Goal: Task Accomplishment & Management: Manage account settings

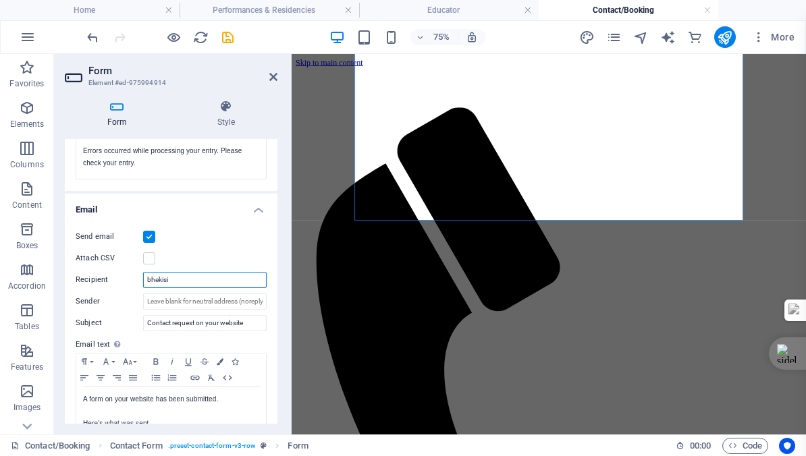
type input "bhekis"
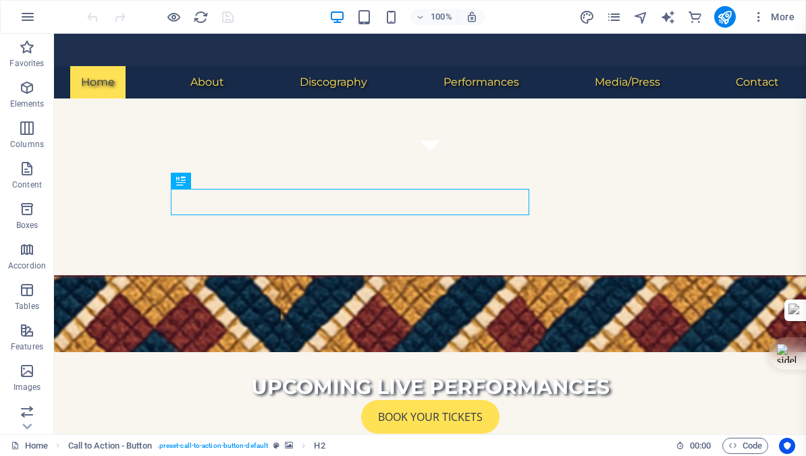
scroll to position [271, 0]
click at [39, 445] on link "Home" at bounding box center [29, 446] width 37 height 16
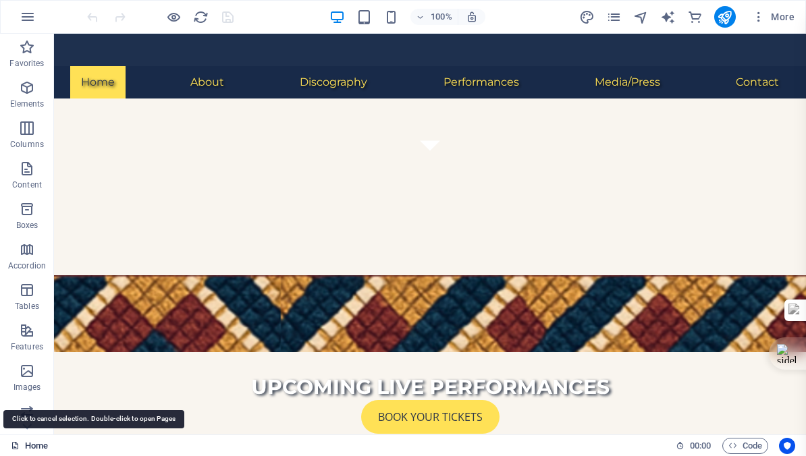
click at [39, 445] on link "Home" at bounding box center [29, 446] width 37 height 16
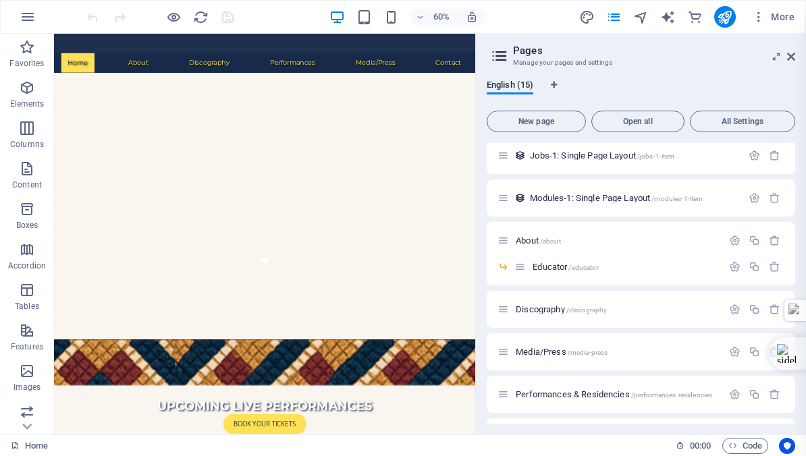
scroll to position [341, 0]
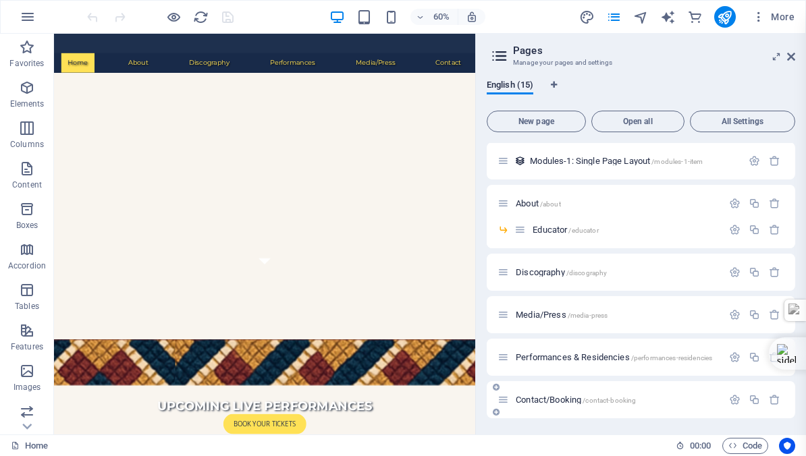
click at [559, 400] on span "Contact/Booking /contact-booking" at bounding box center [575, 400] width 120 height 10
click at [559, 400] on div "Home / Subpage /subpage Legal Notice /legal-notice Privacy /privacy New Collect…" at bounding box center [640, 110] width 308 height 616
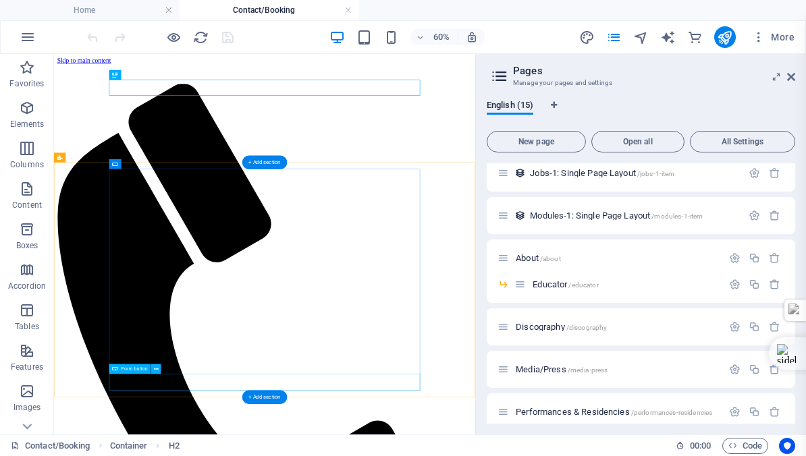
scroll to position [0, 0]
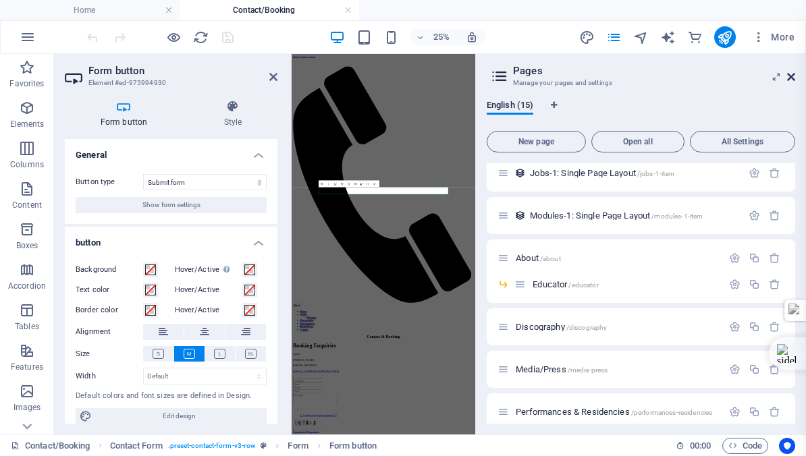
click at [793, 76] on icon at bounding box center [791, 77] width 8 height 11
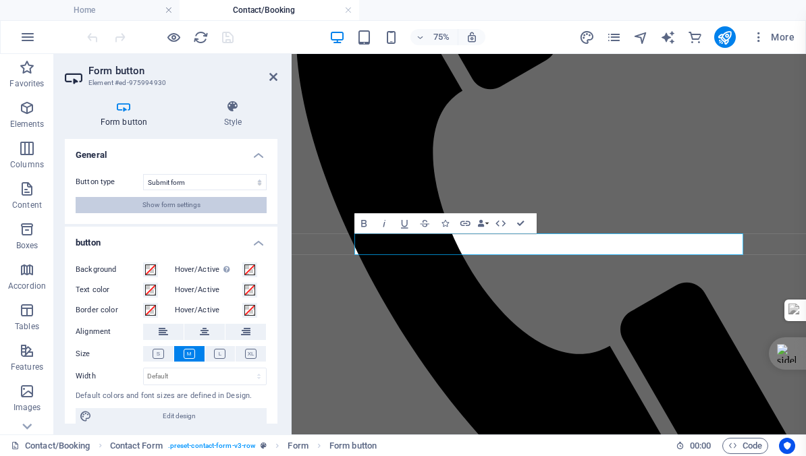
click at [197, 205] on span "Show form settings" at bounding box center [171, 205] width 58 height 16
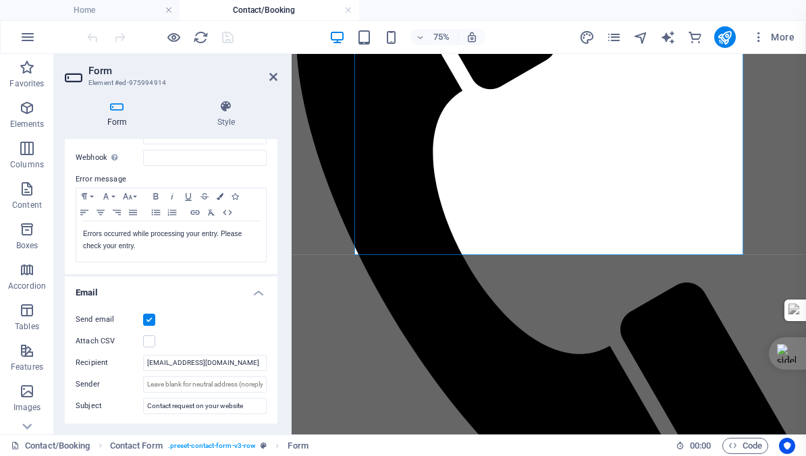
scroll to position [210, 0]
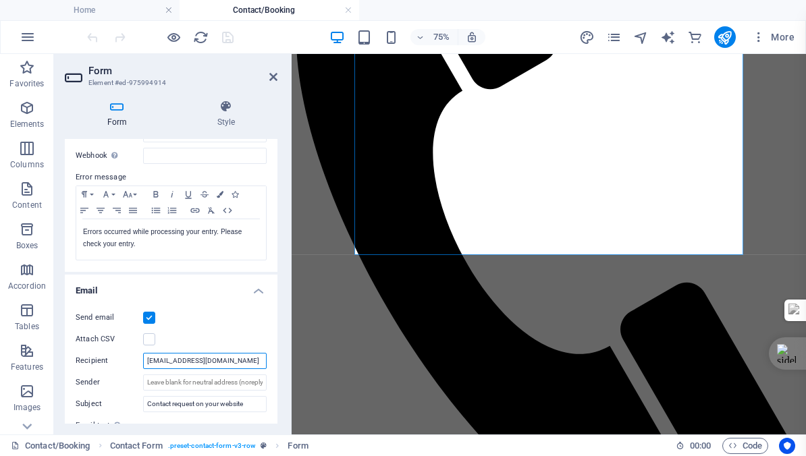
click at [225, 361] on input "[EMAIL_ADDRESS][DOMAIN_NAME]" at bounding box center [204, 361] width 123 height 16
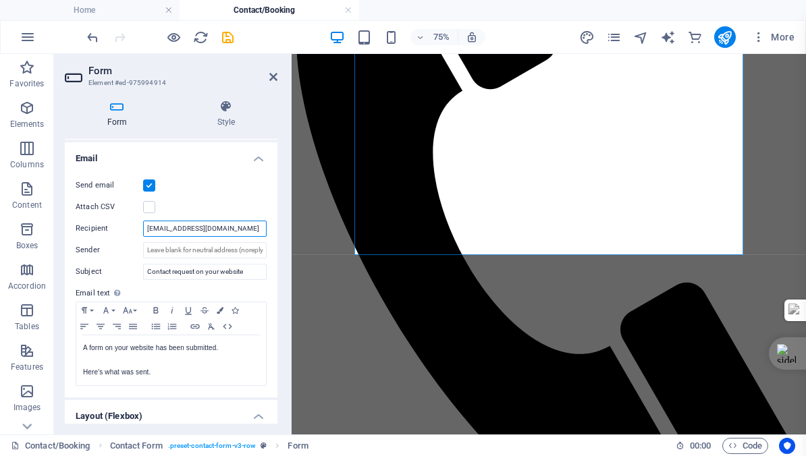
scroll to position [345, 0]
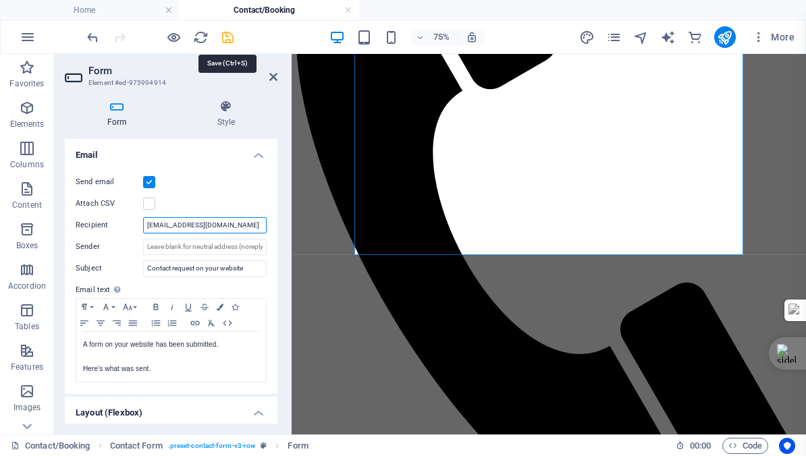
type input "bhekismefu@gmail.com"
click at [225, 38] on icon "save" at bounding box center [228, 38] width 16 height 16
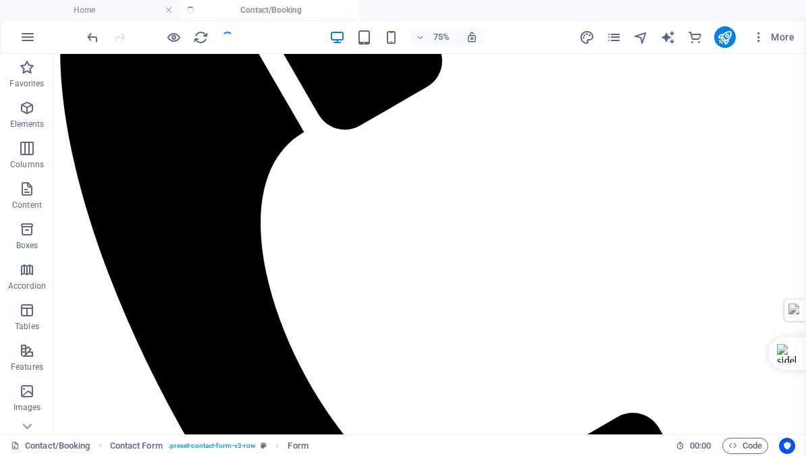
checkbox input "false"
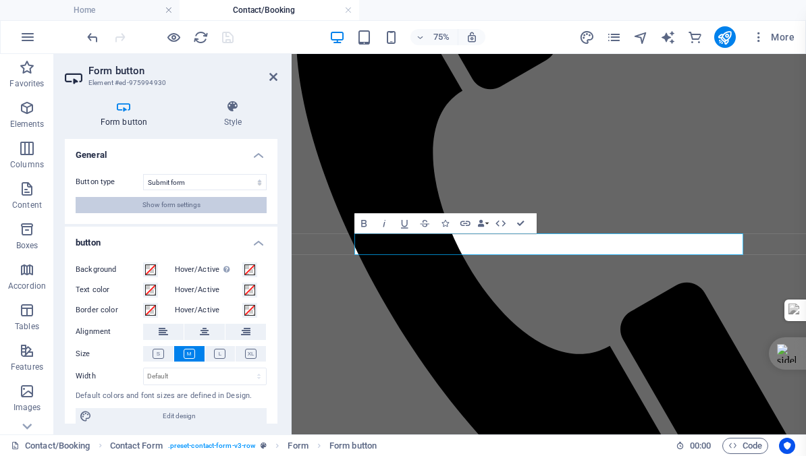
click at [165, 204] on span "Show form settings" at bounding box center [171, 205] width 58 height 16
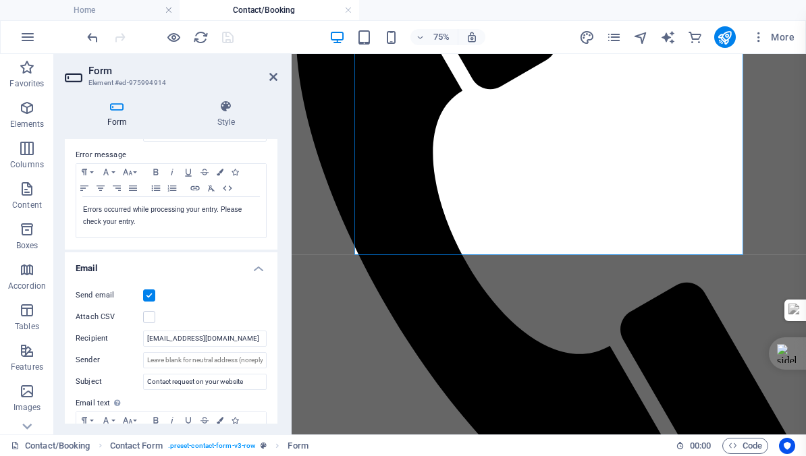
scroll to position [235, 0]
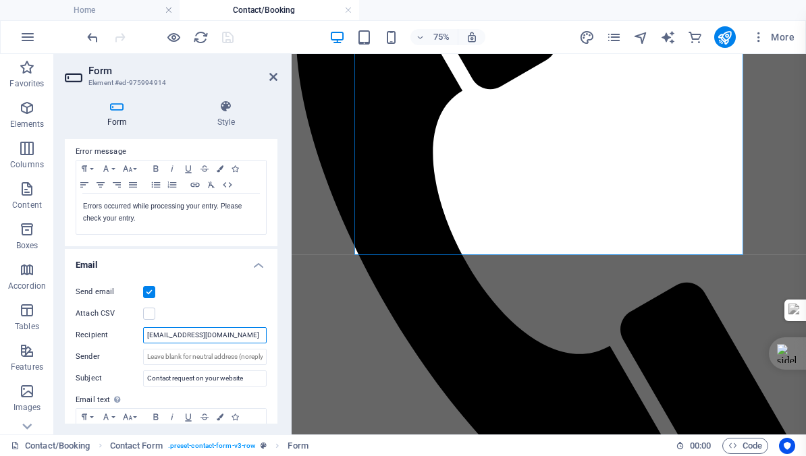
click at [224, 334] on input "bhekismefu@gmail.com" at bounding box center [204, 335] width 123 height 16
type input "bhekismefu@gmail.com; carmel@arteffect.co.za; ryanfortunecomms@gmail.com"
click at [224, 39] on icon "save" at bounding box center [228, 38] width 16 height 16
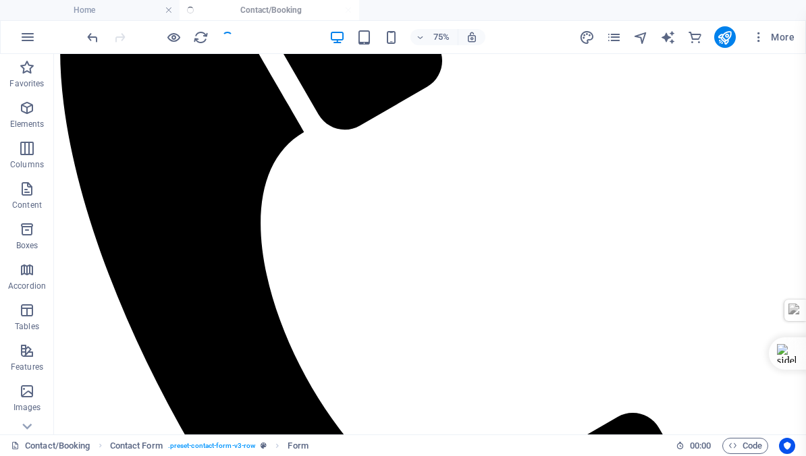
checkbox input "false"
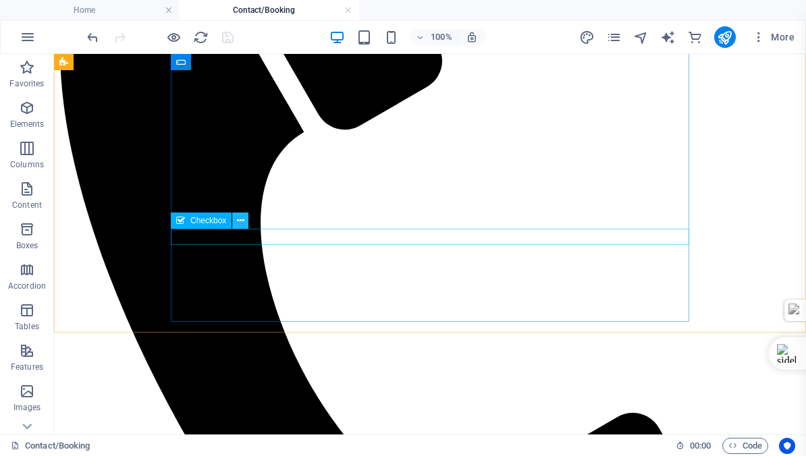
click at [239, 220] on icon at bounding box center [240, 221] width 7 height 14
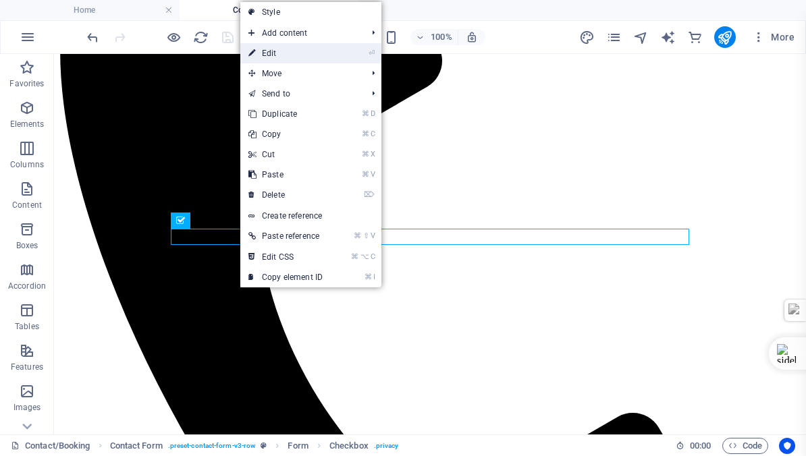
click at [279, 54] on link "⏎ Edit" at bounding box center [285, 53] width 90 height 20
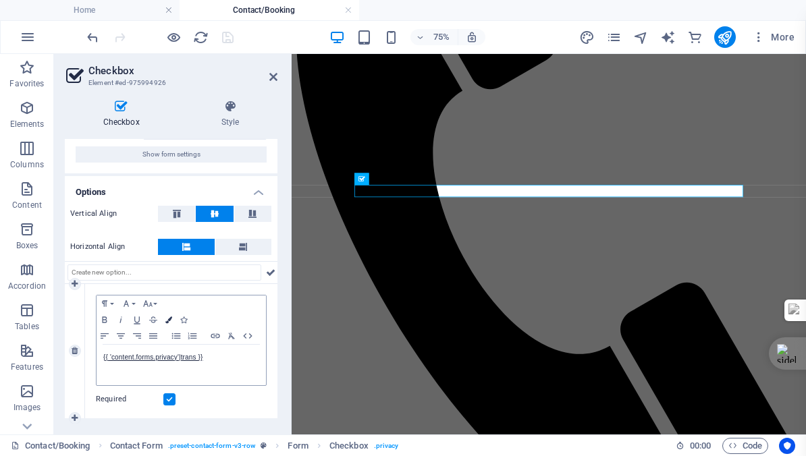
scroll to position [51, 0]
click at [202, 357] on link "{{ 'content.forms.privacy'|trans }}" at bounding box center [152, 357] width 99 height 7
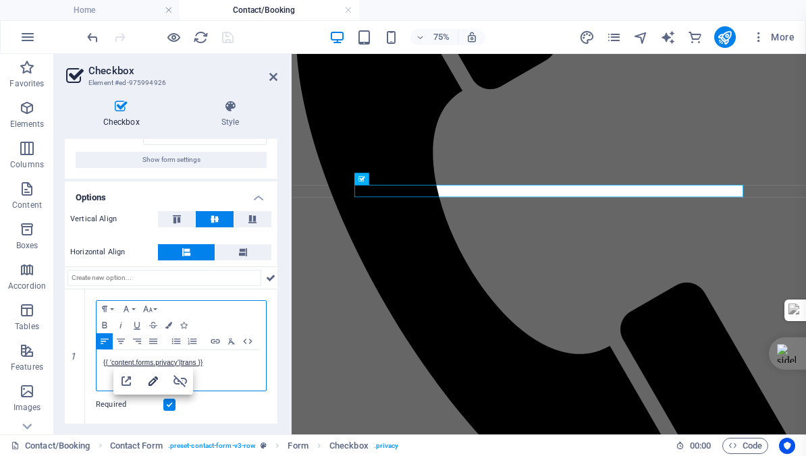
scroll to position [45, 0]
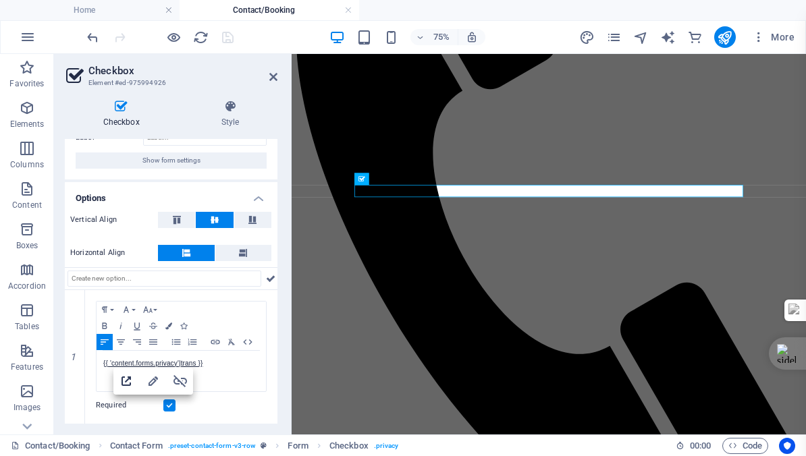
click at [125, 383] on icon "button" at bounding box center [126, 381] width 16 height 16
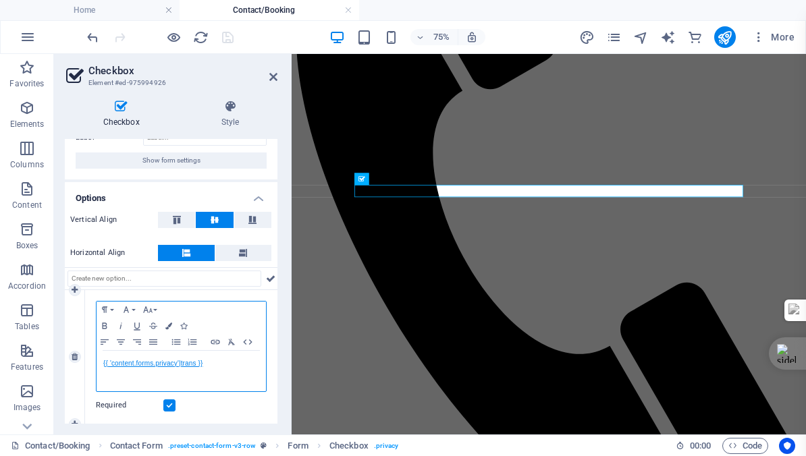
click at [171, 363] on link "{{ 'content.forms.privacy'|trans }}" at bounding box center [152, 363] width 99 height 7
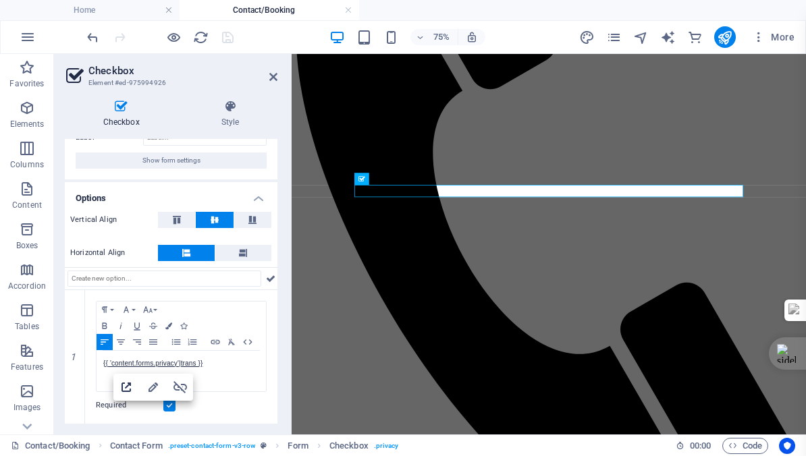
click at [125, 384] on icon "button" at bounding box center [126, 387] width 16 height 16
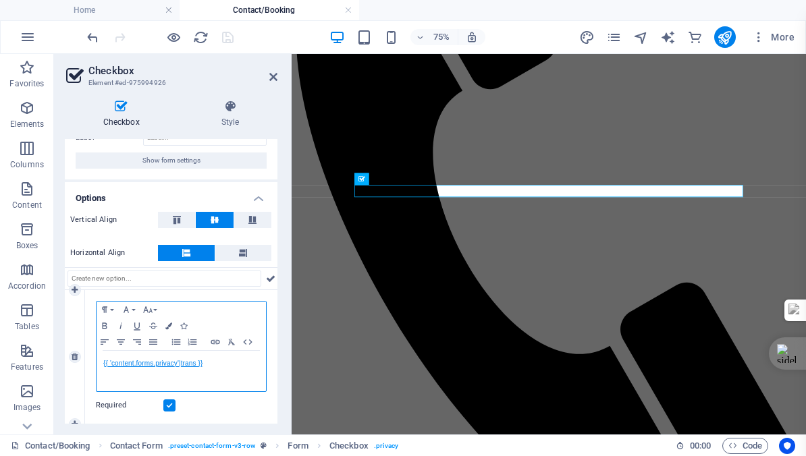
click at [189, 364] on link "{{ 'content.forms.privacy'|trans }}" at bounding box center [152, 363] width 99 height 7
click at [209, 364] on p "{{ 'content.forms.privacy'|trans }}" at bounding box center [181, 364] width 156 height 12
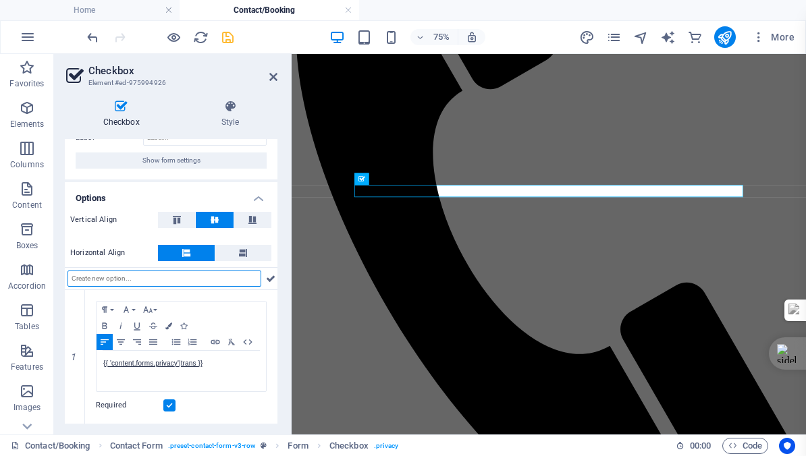
click at [215, 278] on input "text" at bounding box center [164, 279] width 194 height 16
click at [269, 278] on icon at bounding box center [270, 279] width 9 height 16
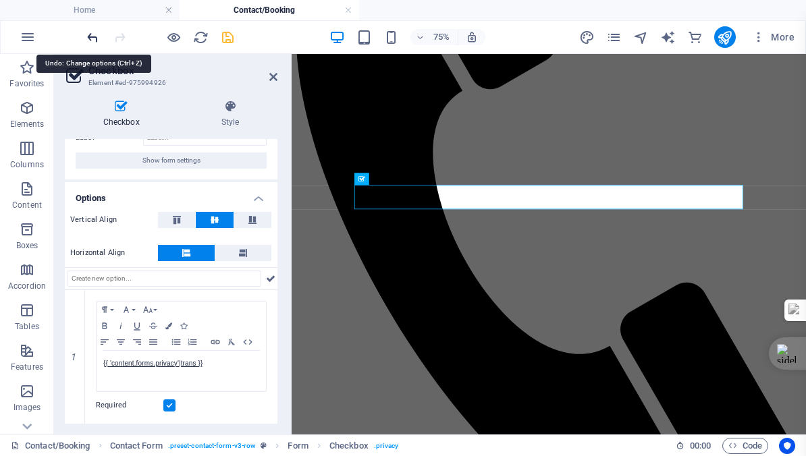
click at [92, 37] on icon "undo" at bounding box center [93, 38] width 16 height 16
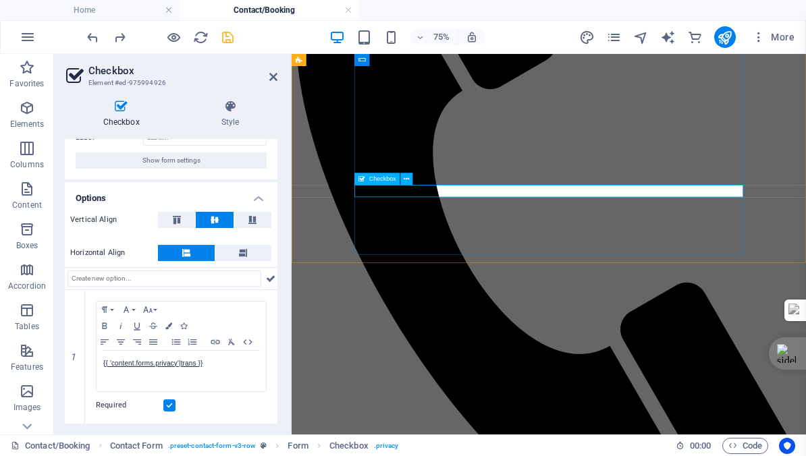
click at [229, 37] on icon "save" at bounding box center [228, 38] width 16 height 16
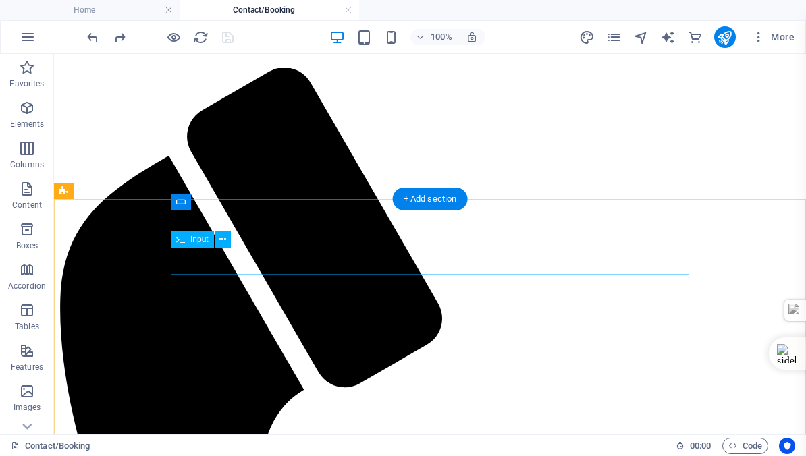
scroll to position [38, 0]
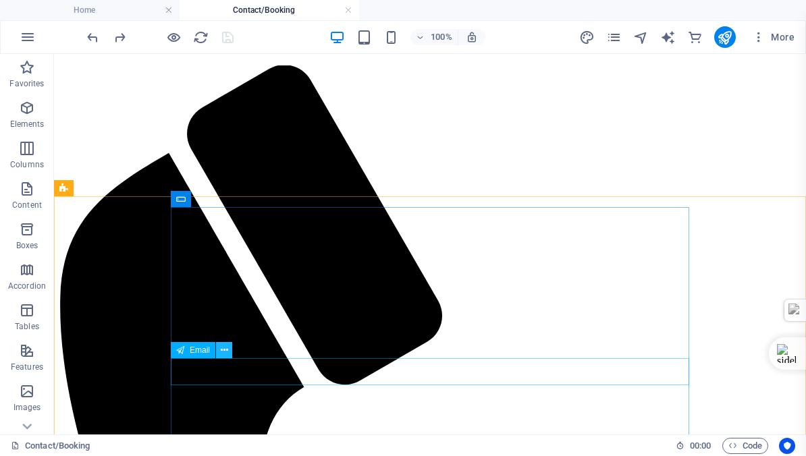
click at [221, 348] on icon at bounding box center [224, 350] width 7 height 14
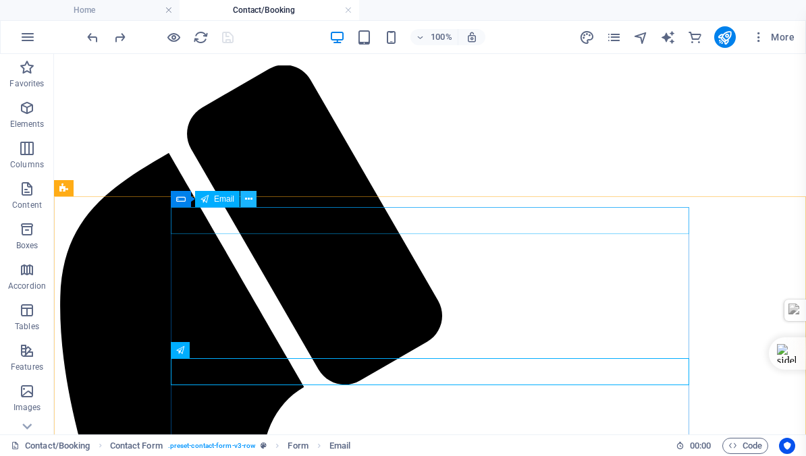
click at [246, 198] on icon at bounding box center [248, 199] width 7 height 14
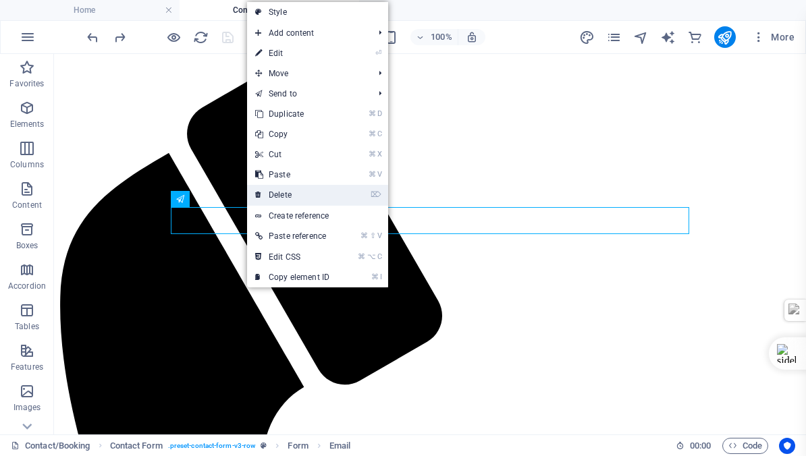
click at [290, 194] on link "⌦ Delete" at bounding box center [292, 195] width 90 height 20
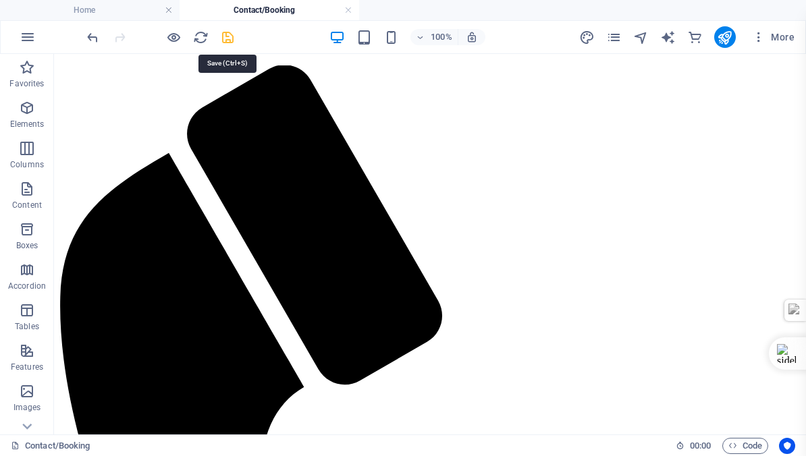
click at [227, 36] on icon "save" at bounding box center [228, 38] width 16 height 16
checkbox input "false"
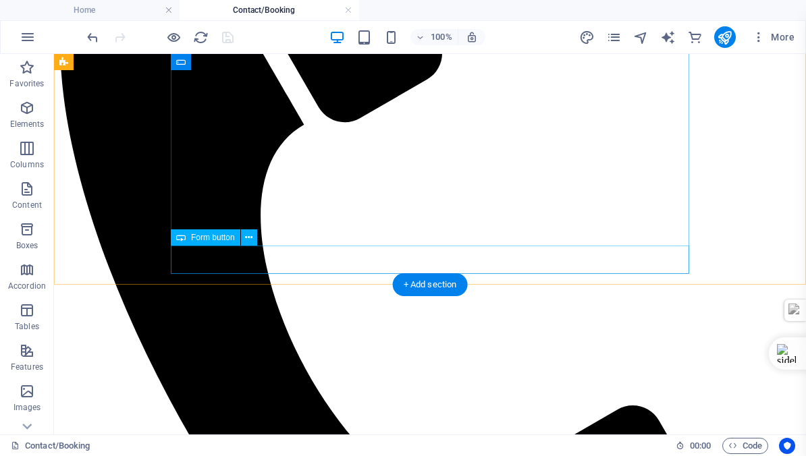
scroll to position [305, 0]
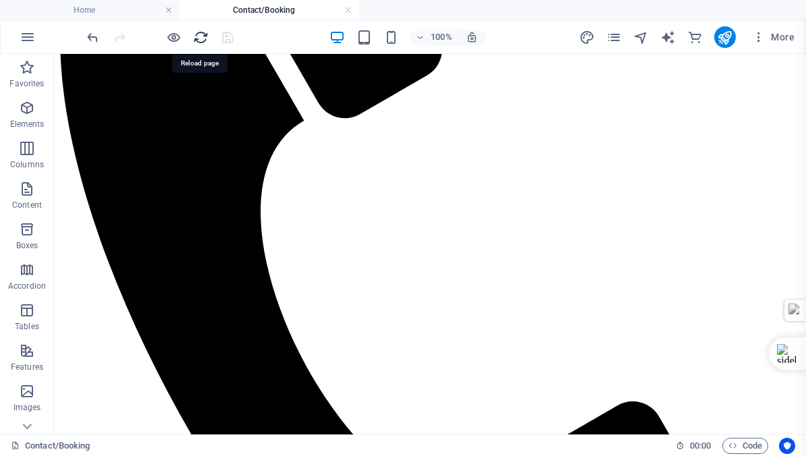
click at [198, 36] on icon "reload" at bounding box center [201, 38] width 16 height 16
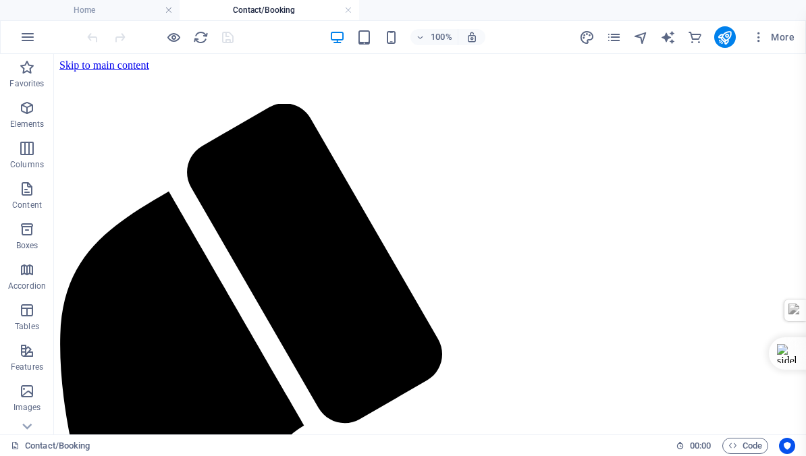
scroll to position [0, 0]
